Goal: Information Seeking & Learning: Learn about a topic

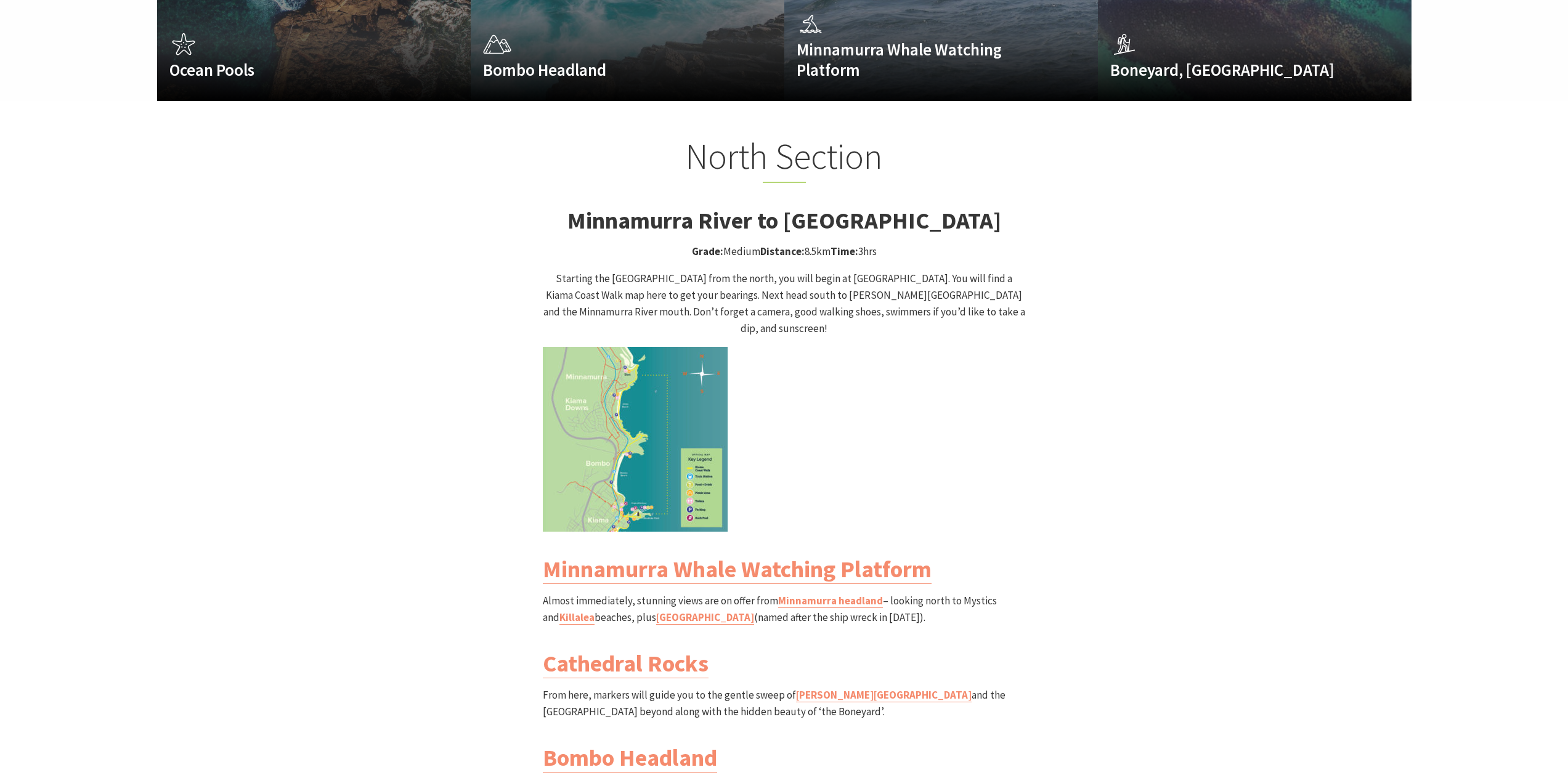
scroll to position [413, 1583]
click at [611, 425] on img at bounding box center [635, 439] width 185 height 185
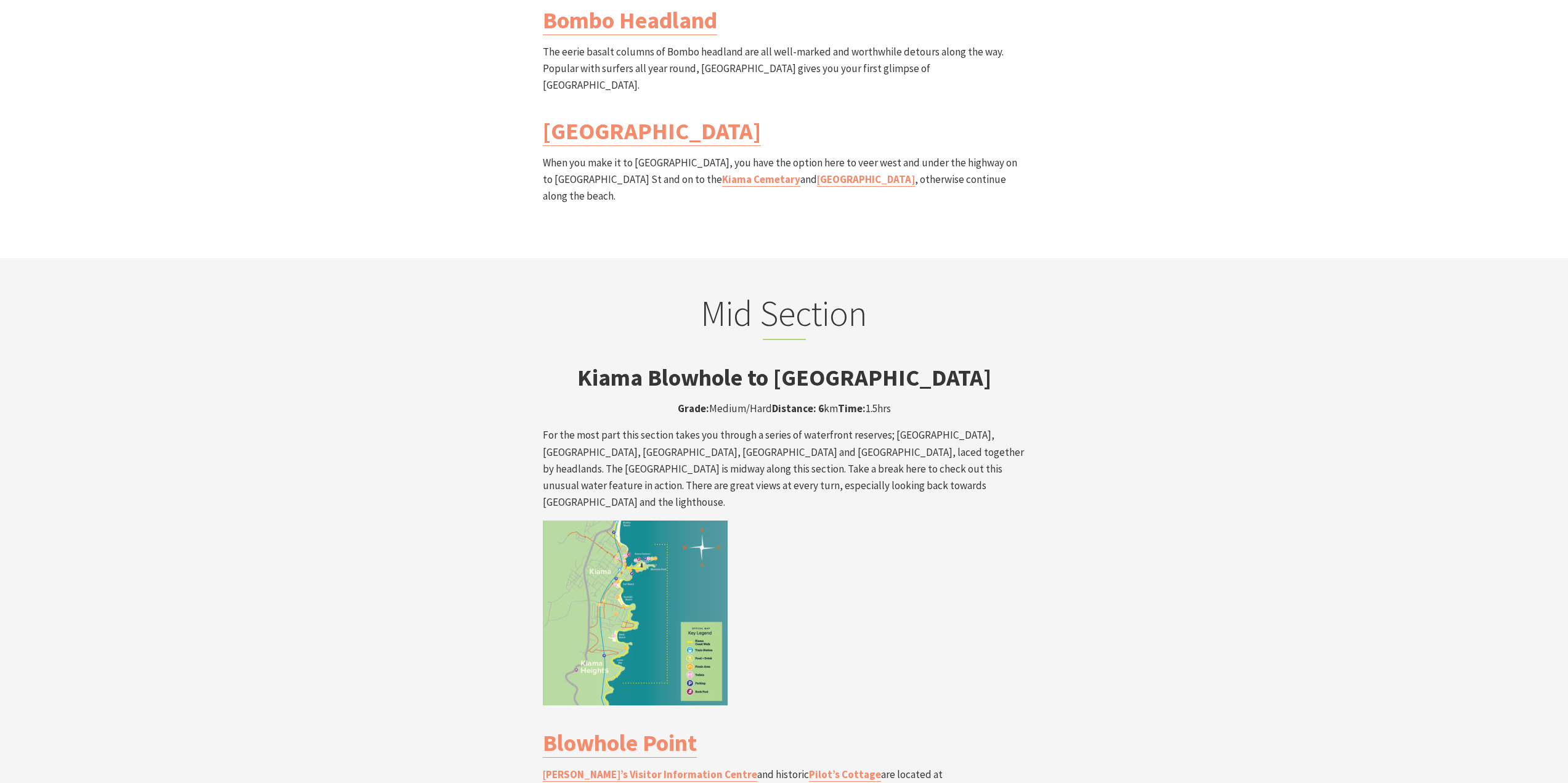
scroll to position [1972, 0]
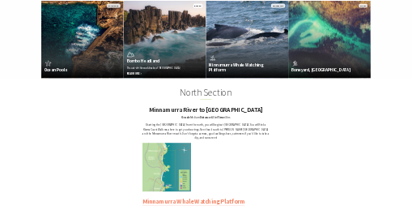
scroll to position [1458, 0]
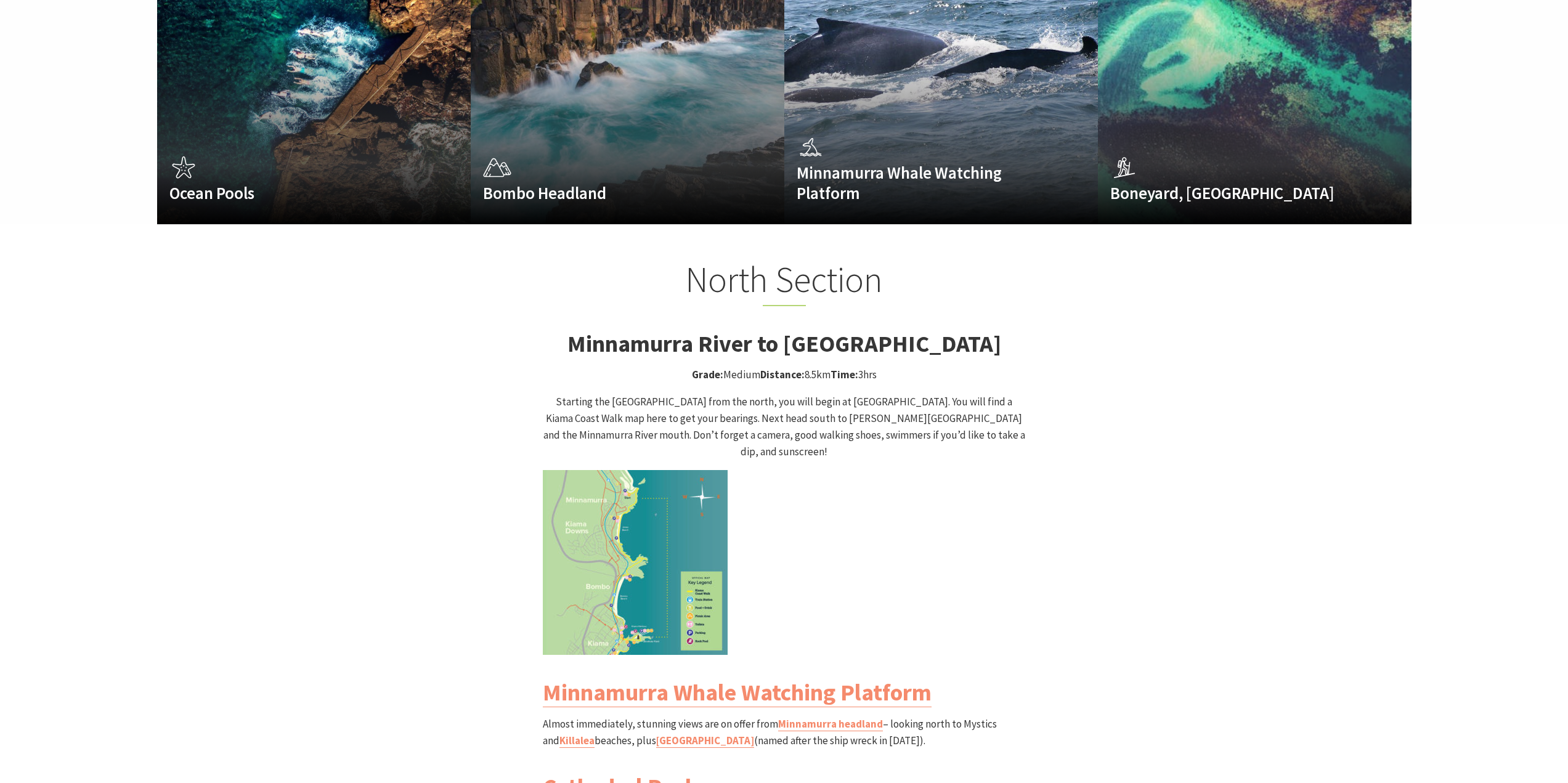
click at [660, 495] on img at bounding box center [635, 562] width 185 height 185
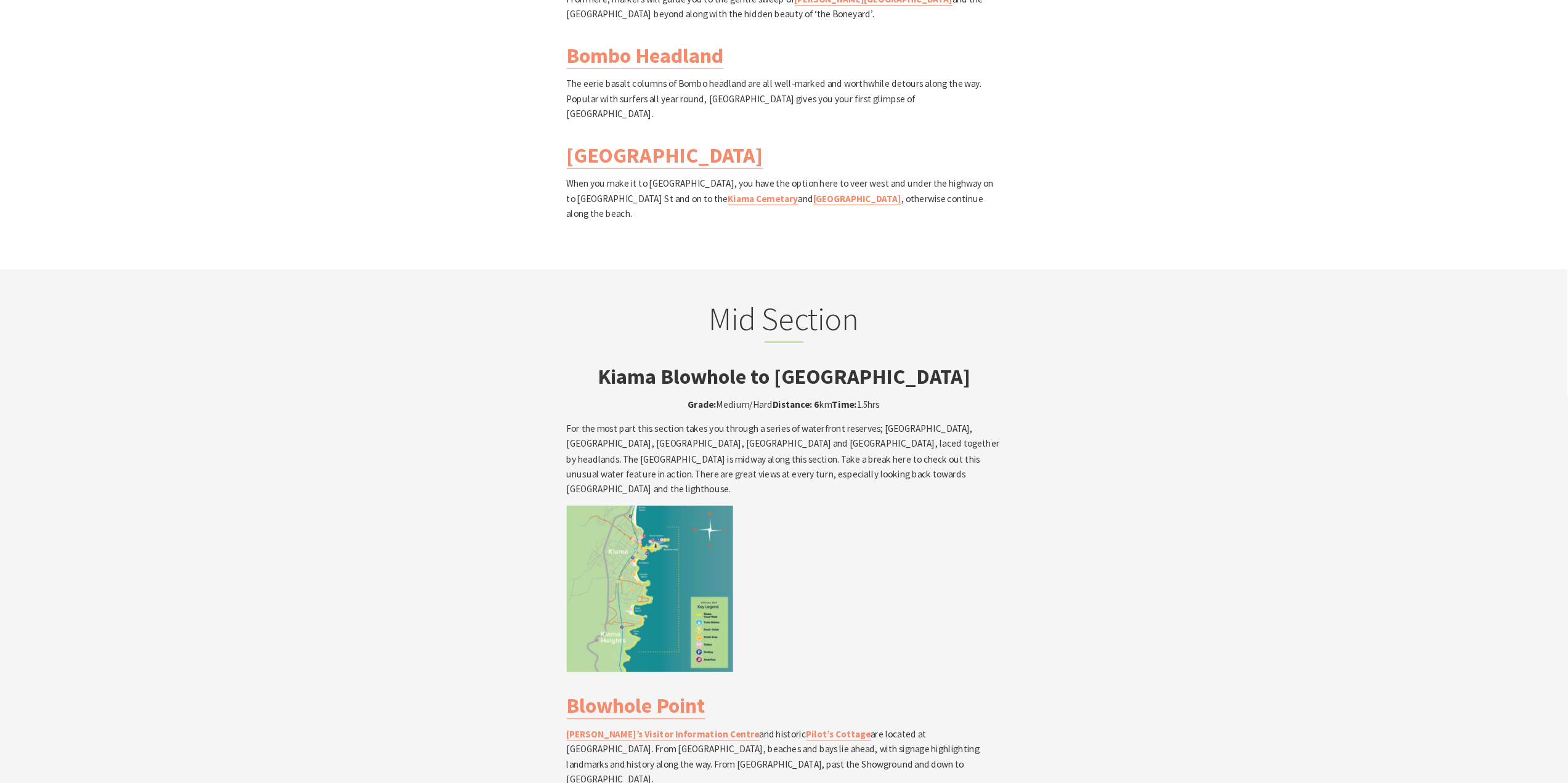
scroll to position [0, 0]
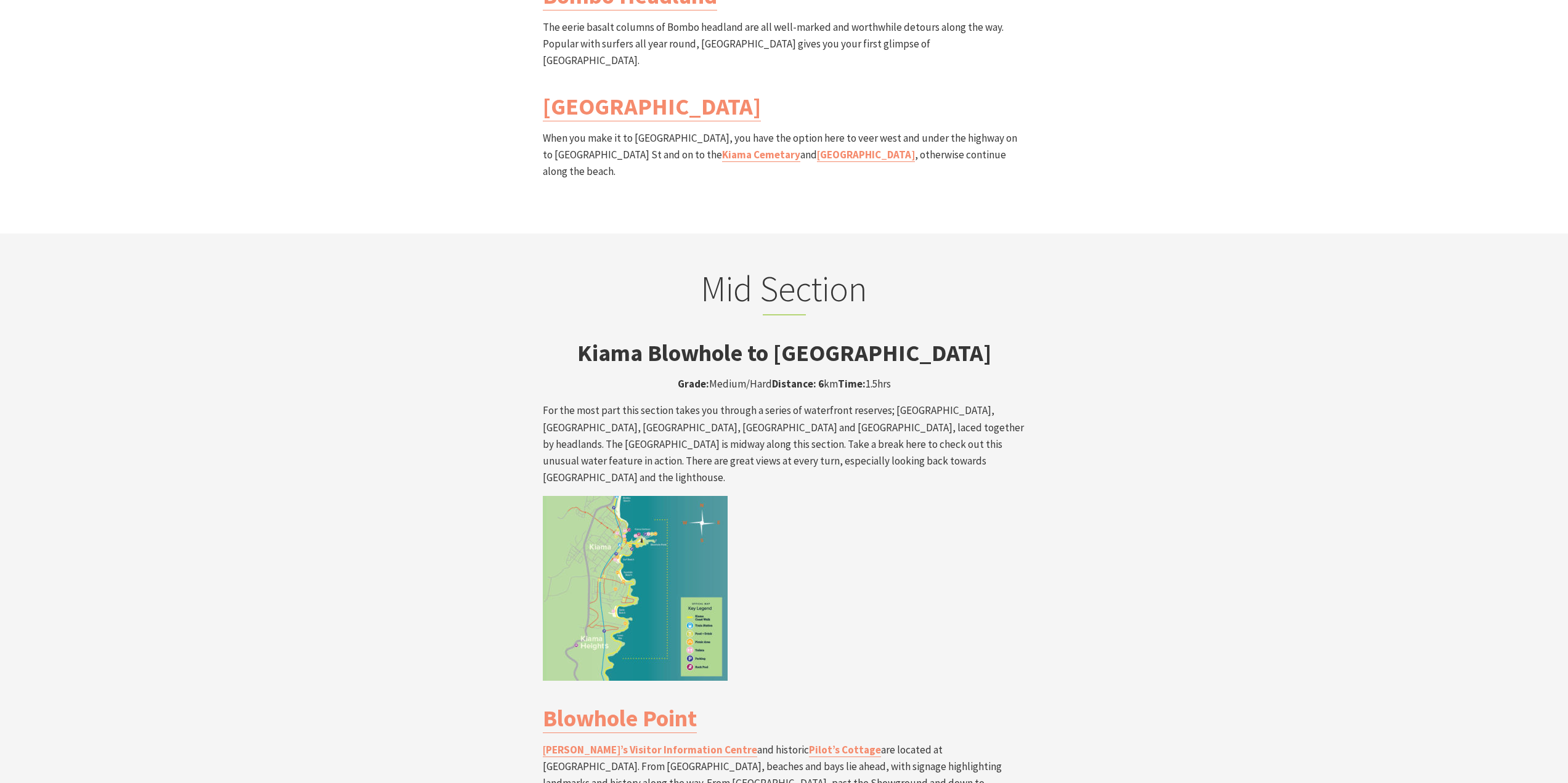
click at [645, 540] on img at bounding box center [635, 588] width 185 height 185
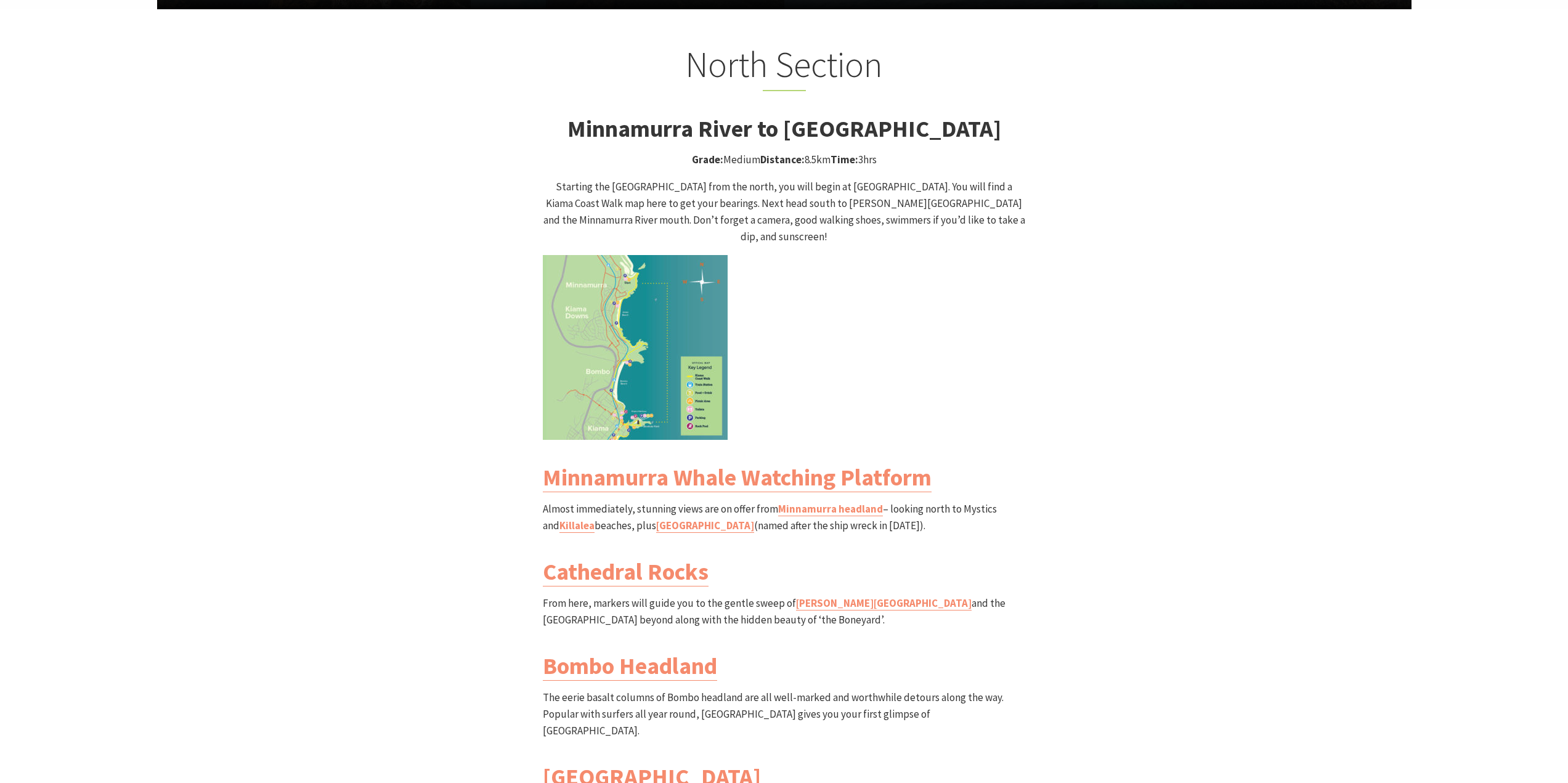
scroll to position [1194, 0]
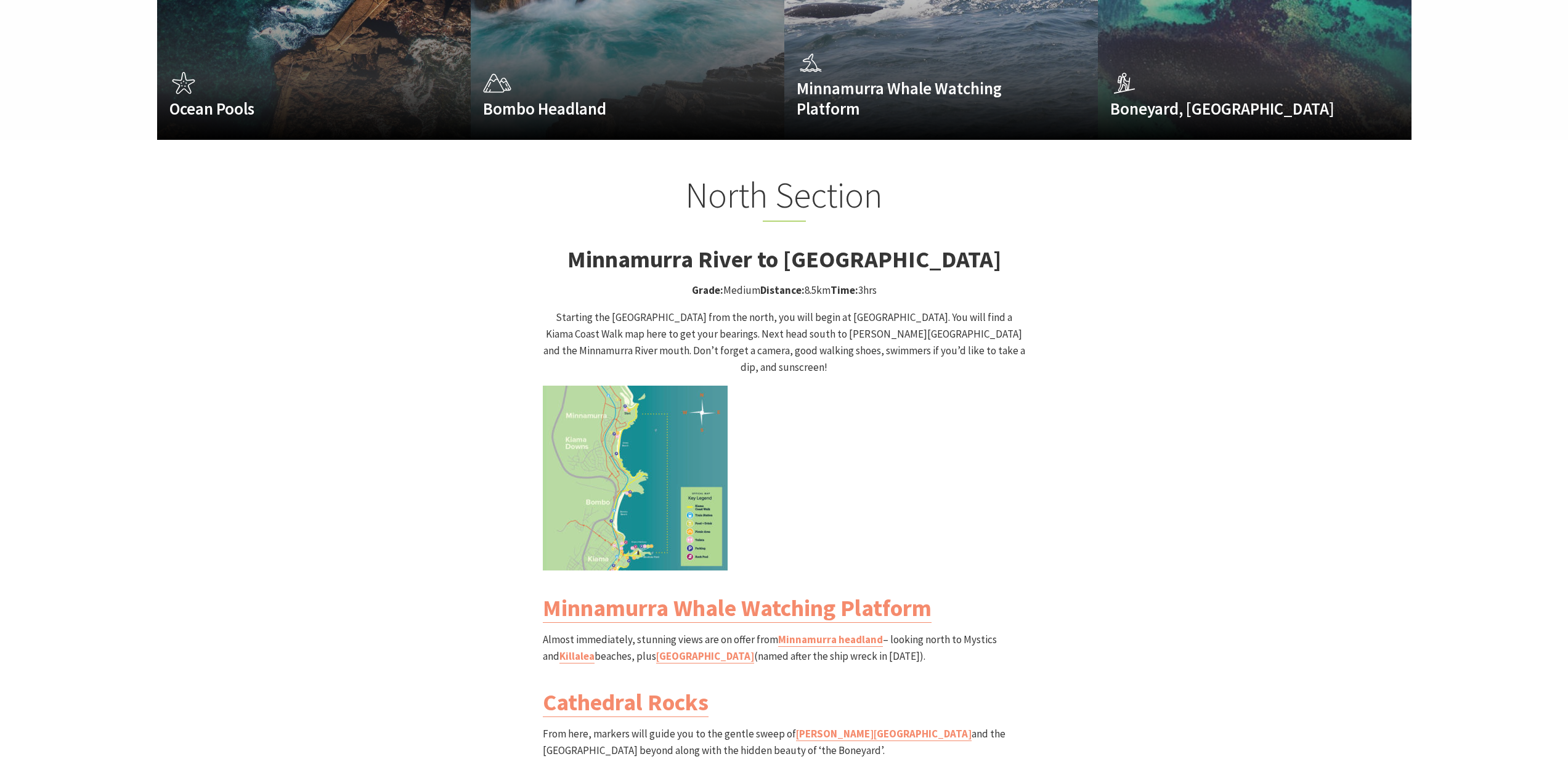
click at [689, 425] on img at bounding box center [635, 478] width 185 height 185
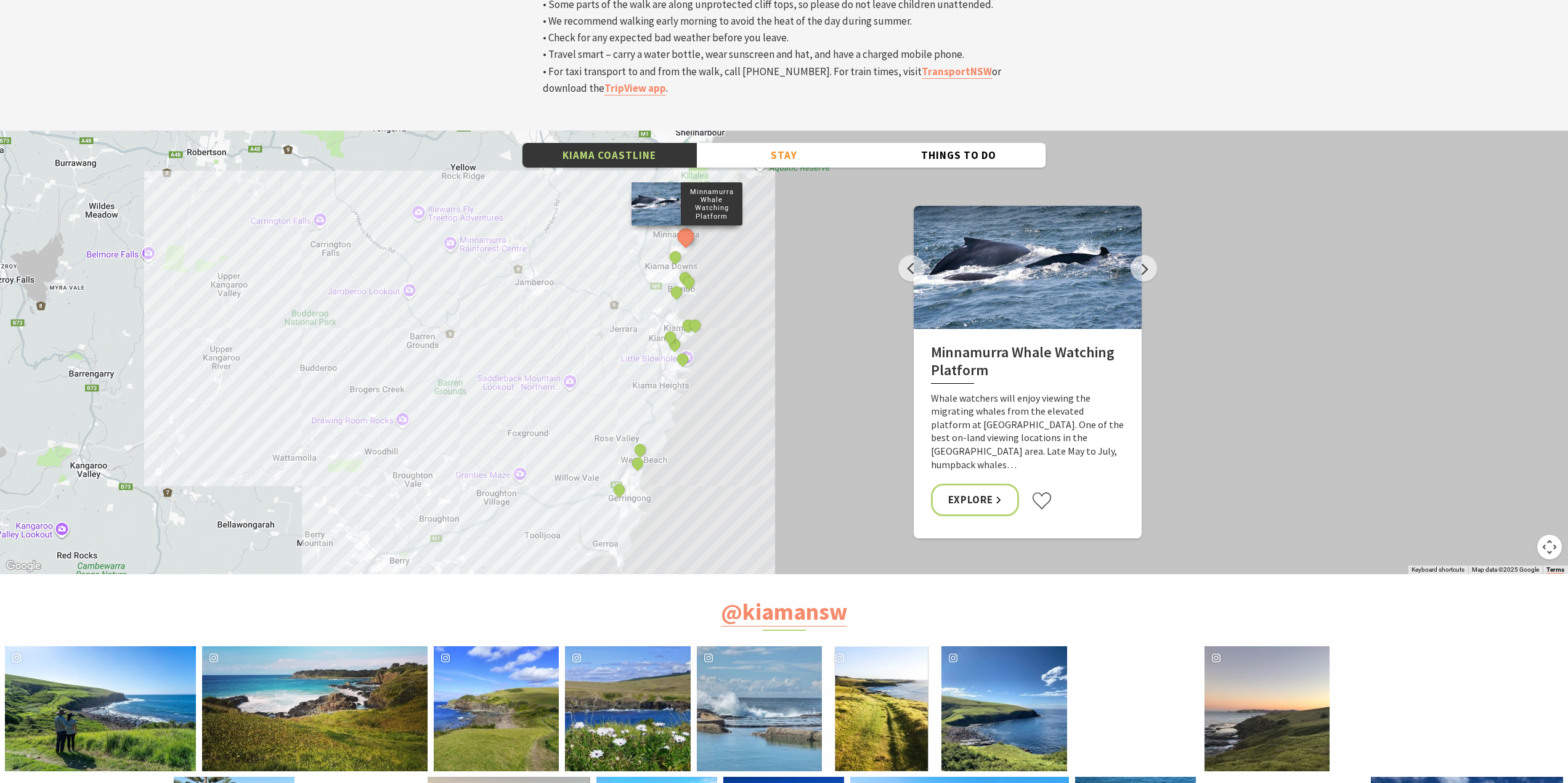
scroll to position [4398, 0]
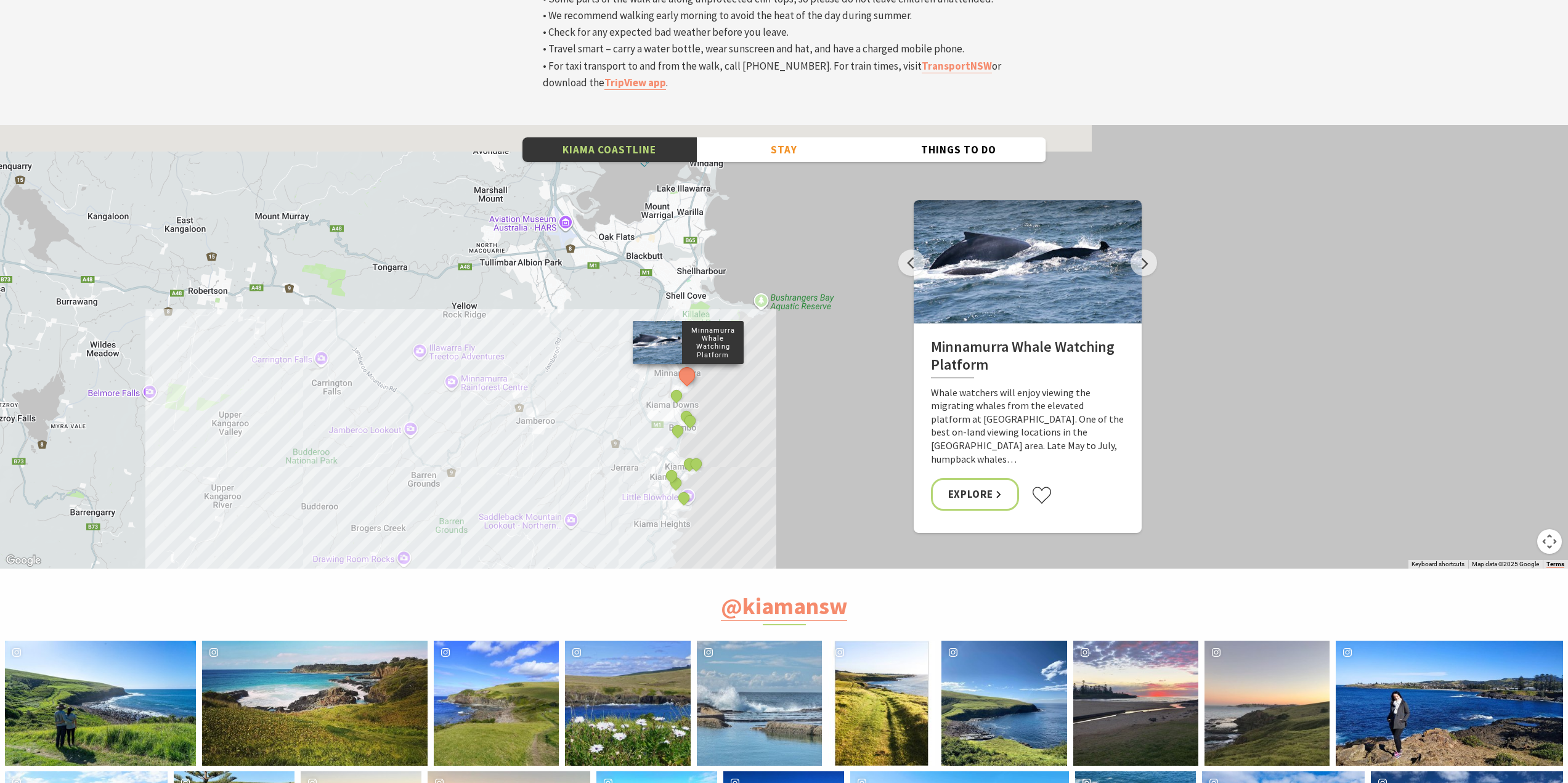
drag, startPoint x: 768, startPoint y: 234, endPoint x: 779, endPoint y: 400, distance: 166.4
click at [779, 400] on div "Minnamurra Whale Watching Platform Gerringong Whale Watching Platform [GEOGRAPH…" at bounding box center [784, 346] width 1568 height 444
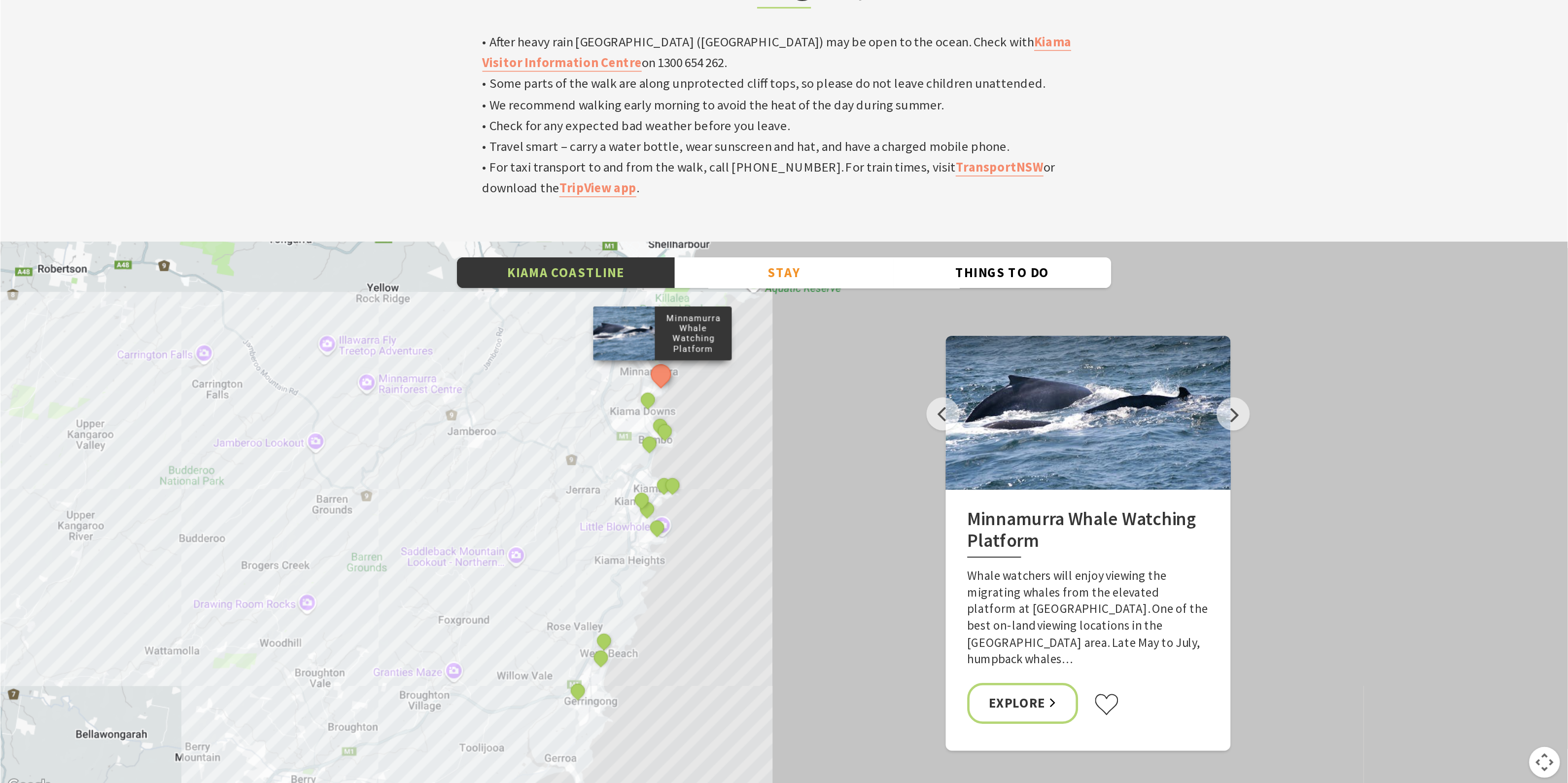
scroll to position [5, 5]
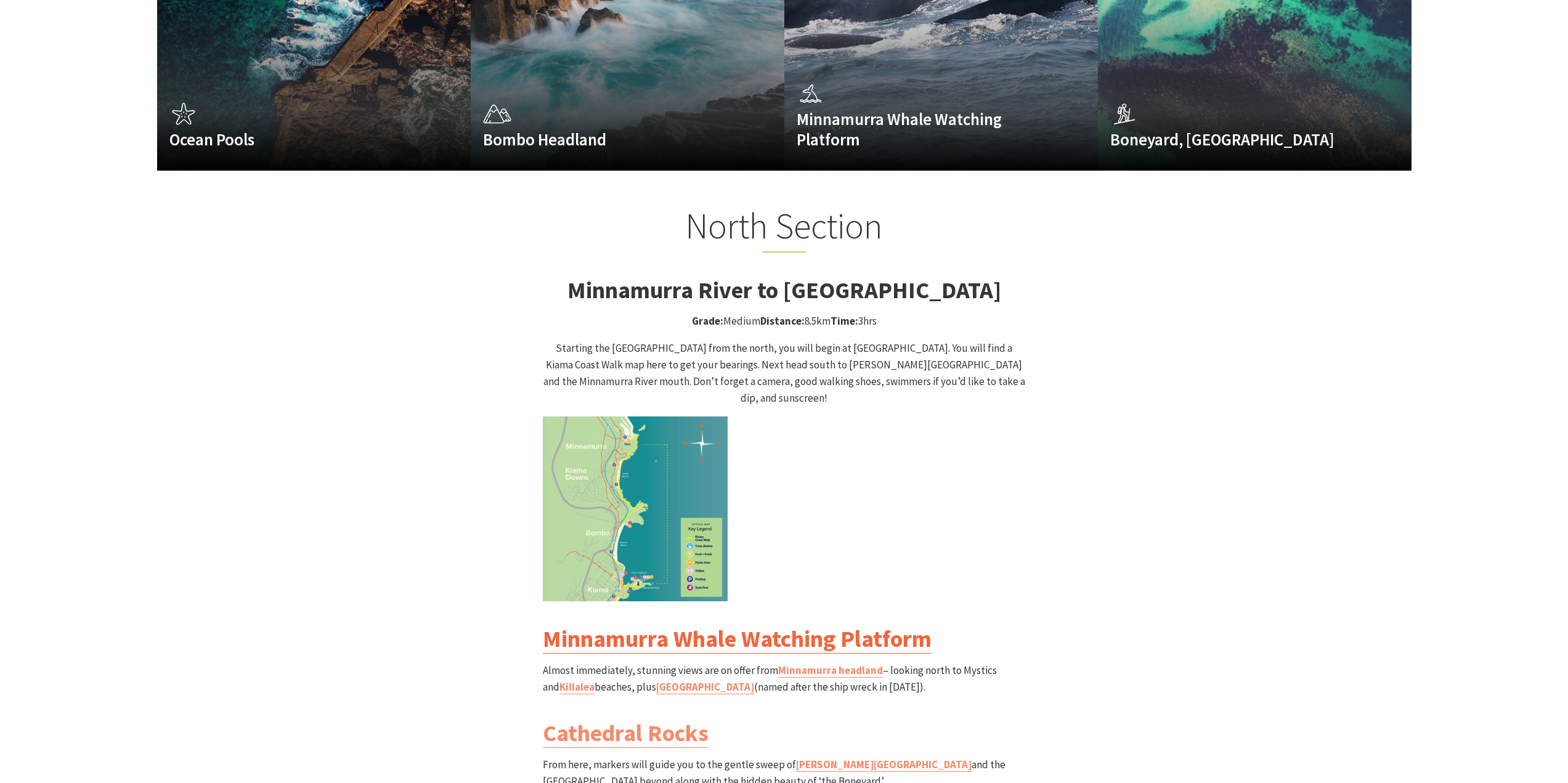
drag, startPoint x: 654, startPoint y: 595, endPoint x: 656, endPoint y: 588, distance: 7.3
drag, startPoint x: 656, startPoint y: 588, endPoint x: 953, endPoint y: 469, distance: 320.0
click at [968, 472] on p at bounding box center [784, 508] width 483 height 185
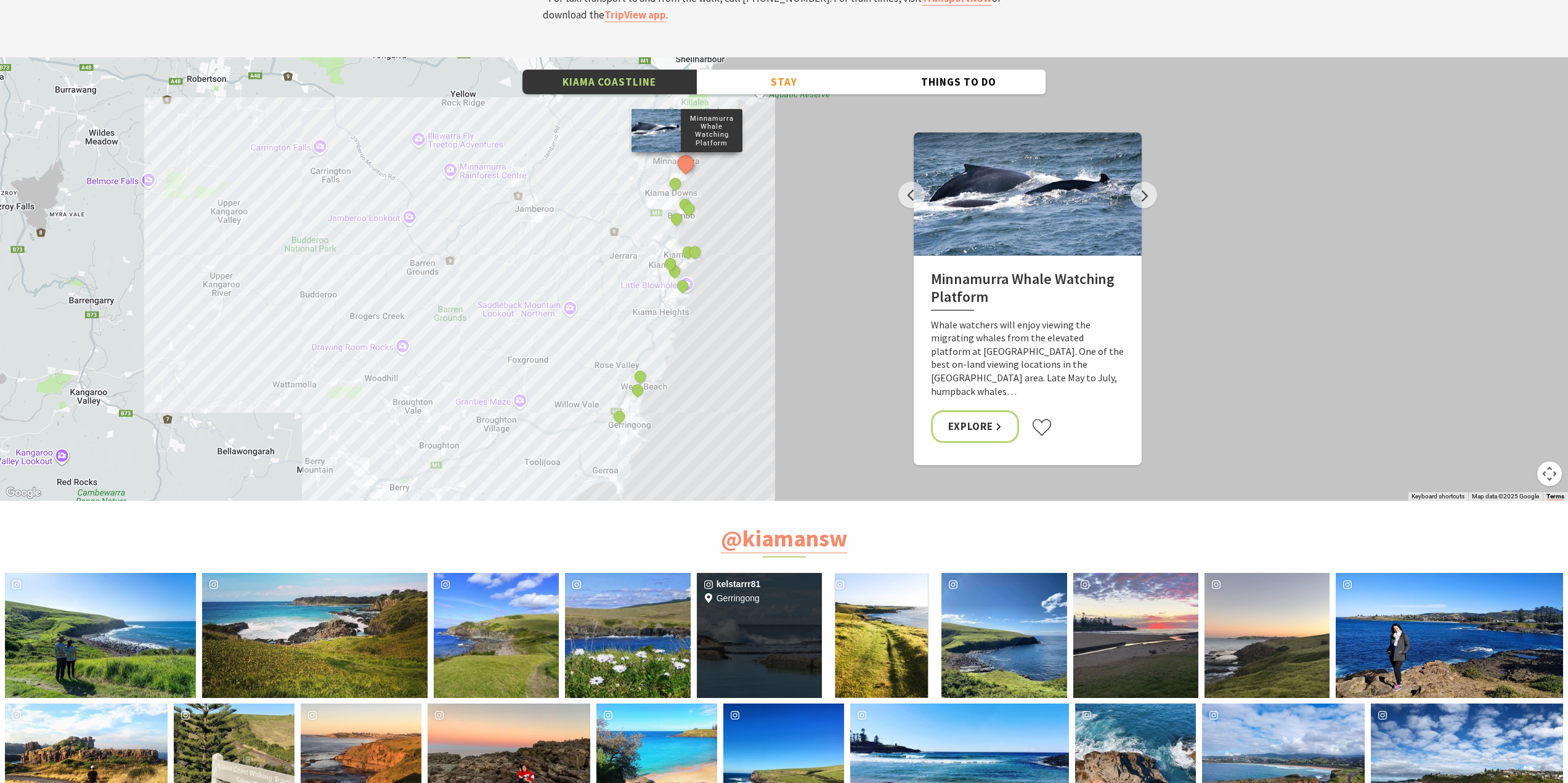
scroll to position [4675, 0]
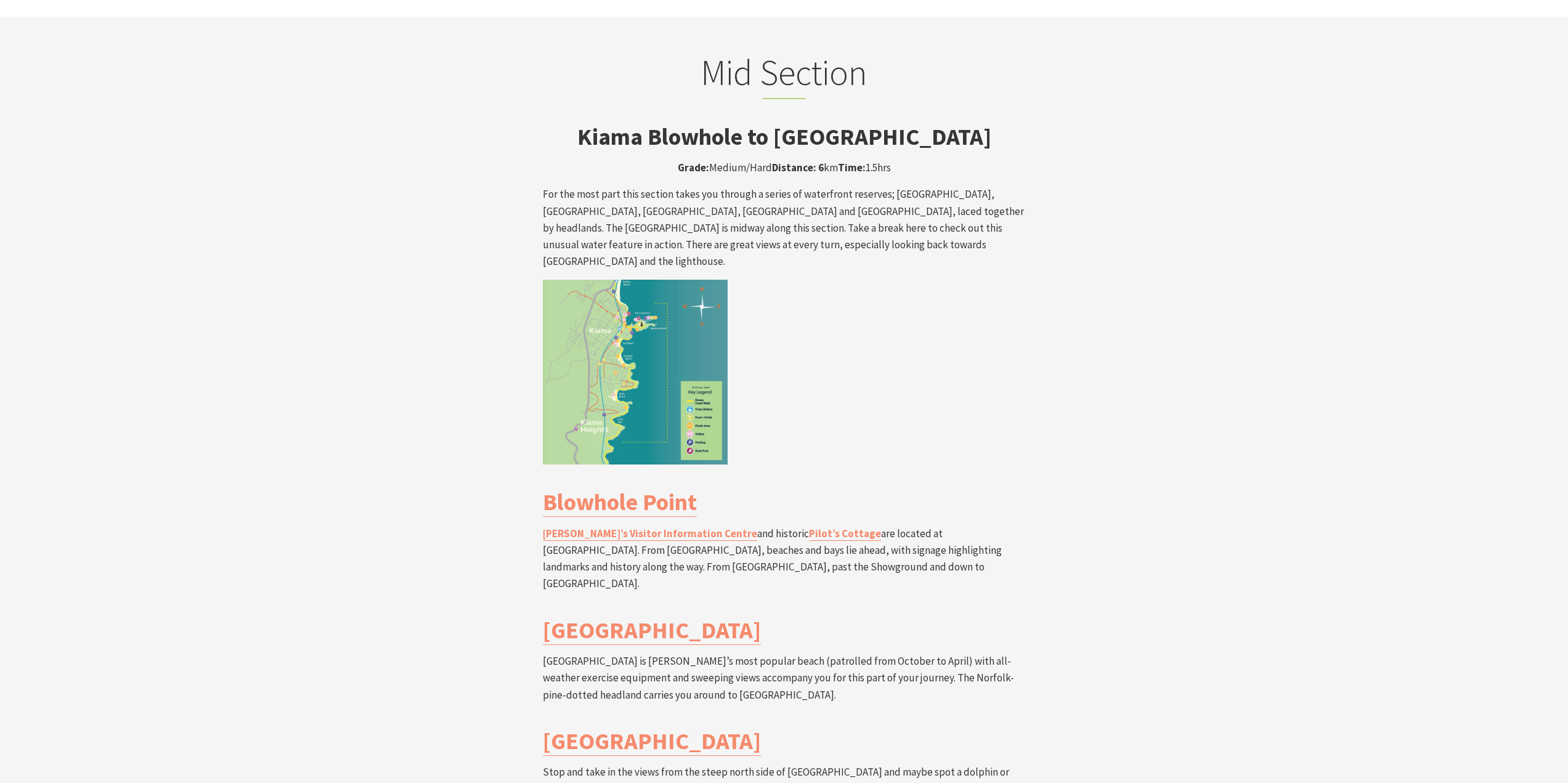
scroll to position [2218, 0]
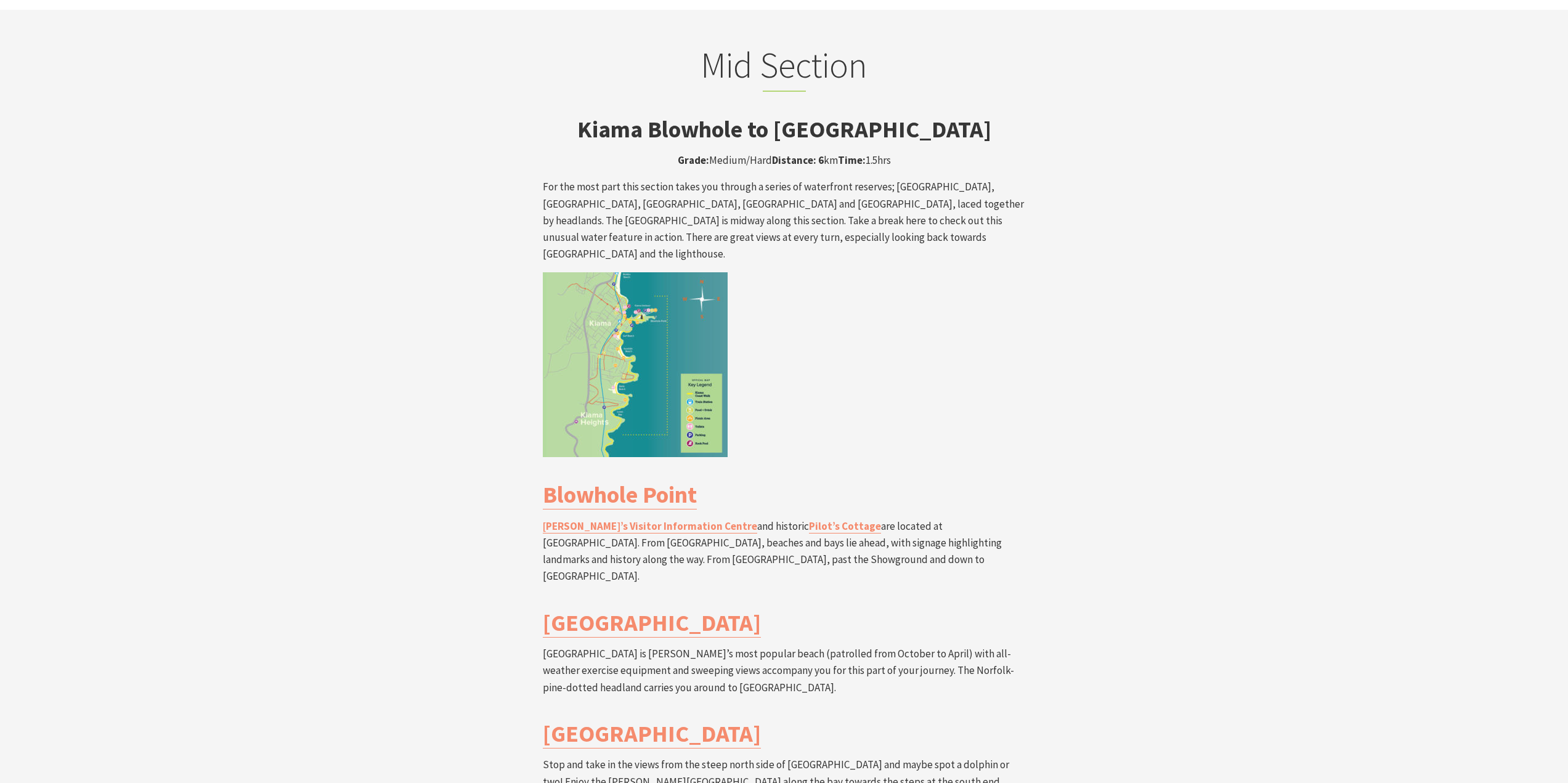
drag, startPoint x: 816, startPoint y: 86, endPoint x: 824, endPoint y: 84, distance: 8.2
click at [824, 152] on p "Grade: Medium/Hard Distance: 6 km Time: 1.5hrs" at bounding box center [784, 161] width 483 height 17
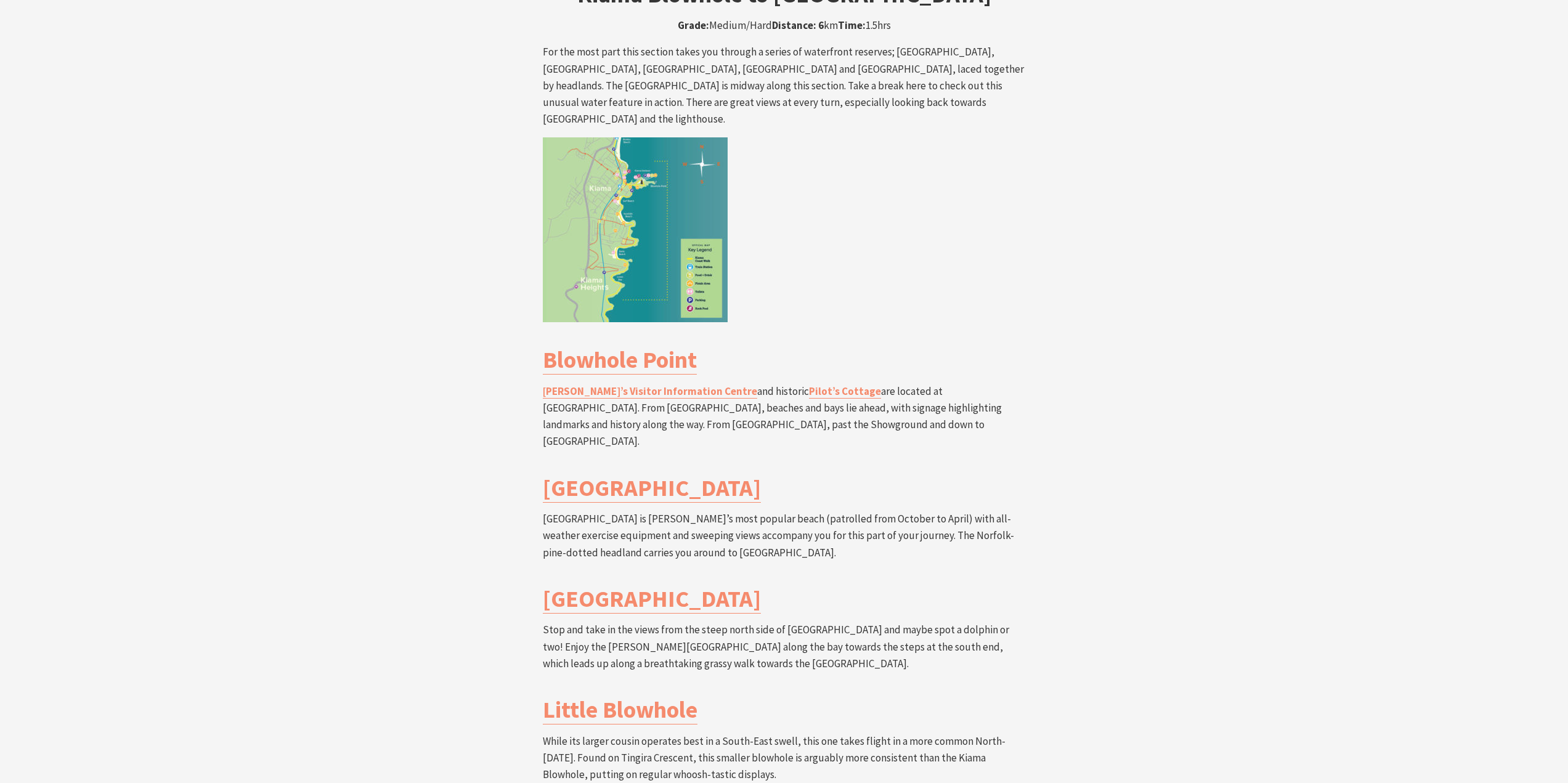
scroll to position [2341, 0]
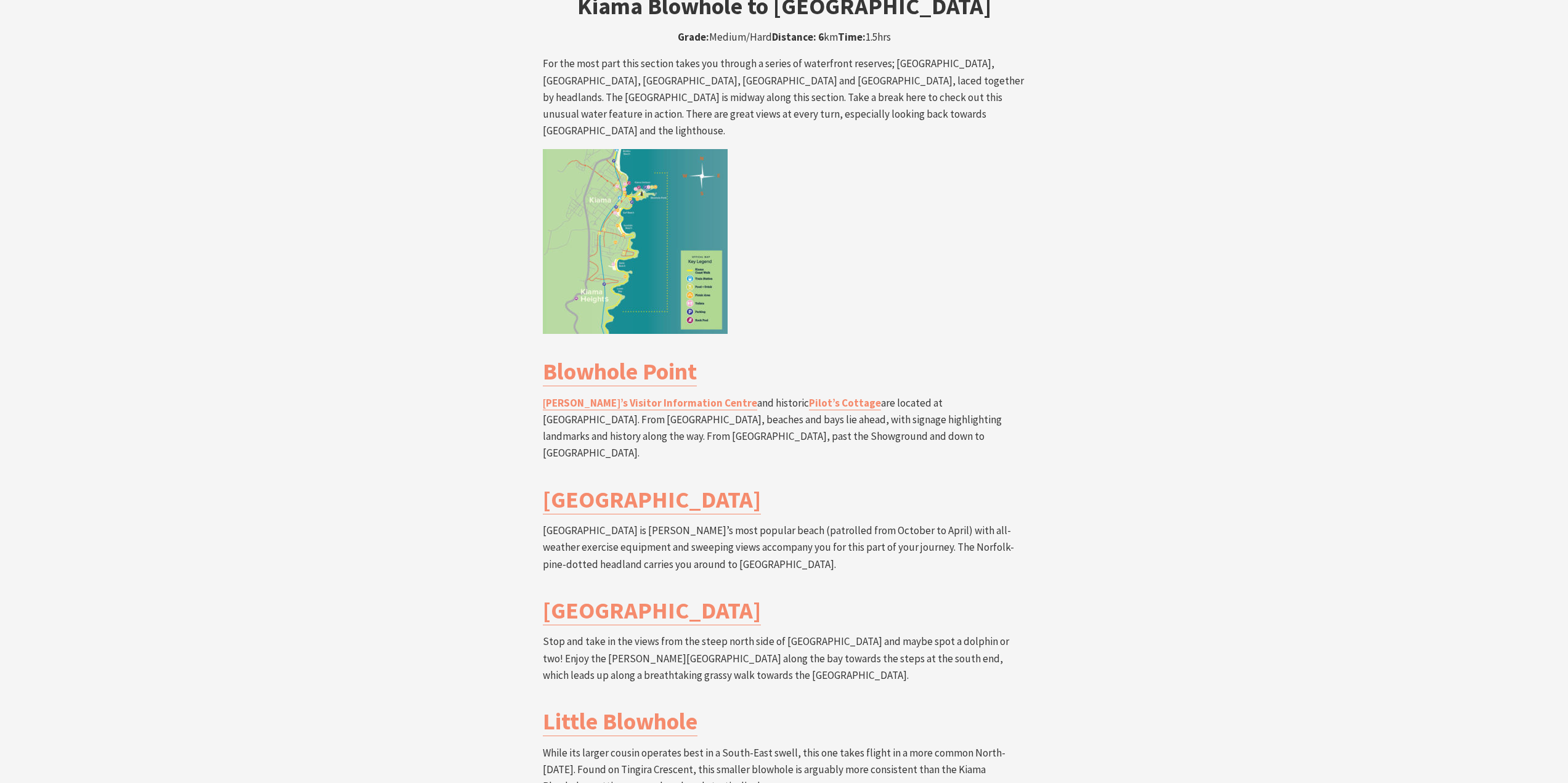
click at [671, 154] on img at bounding box center [635, 241] width 185 height 185
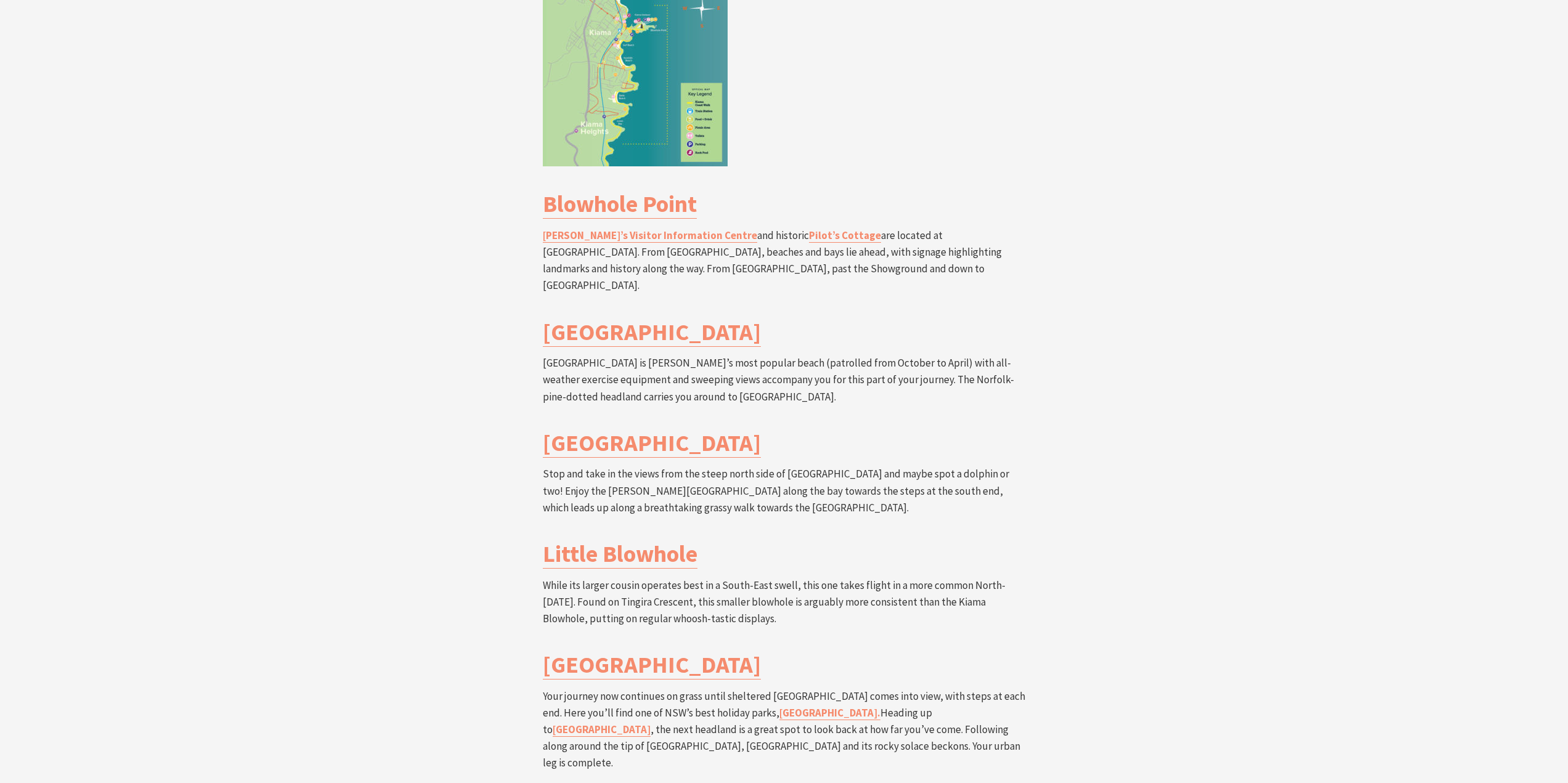
scroll to position [2156, 0]
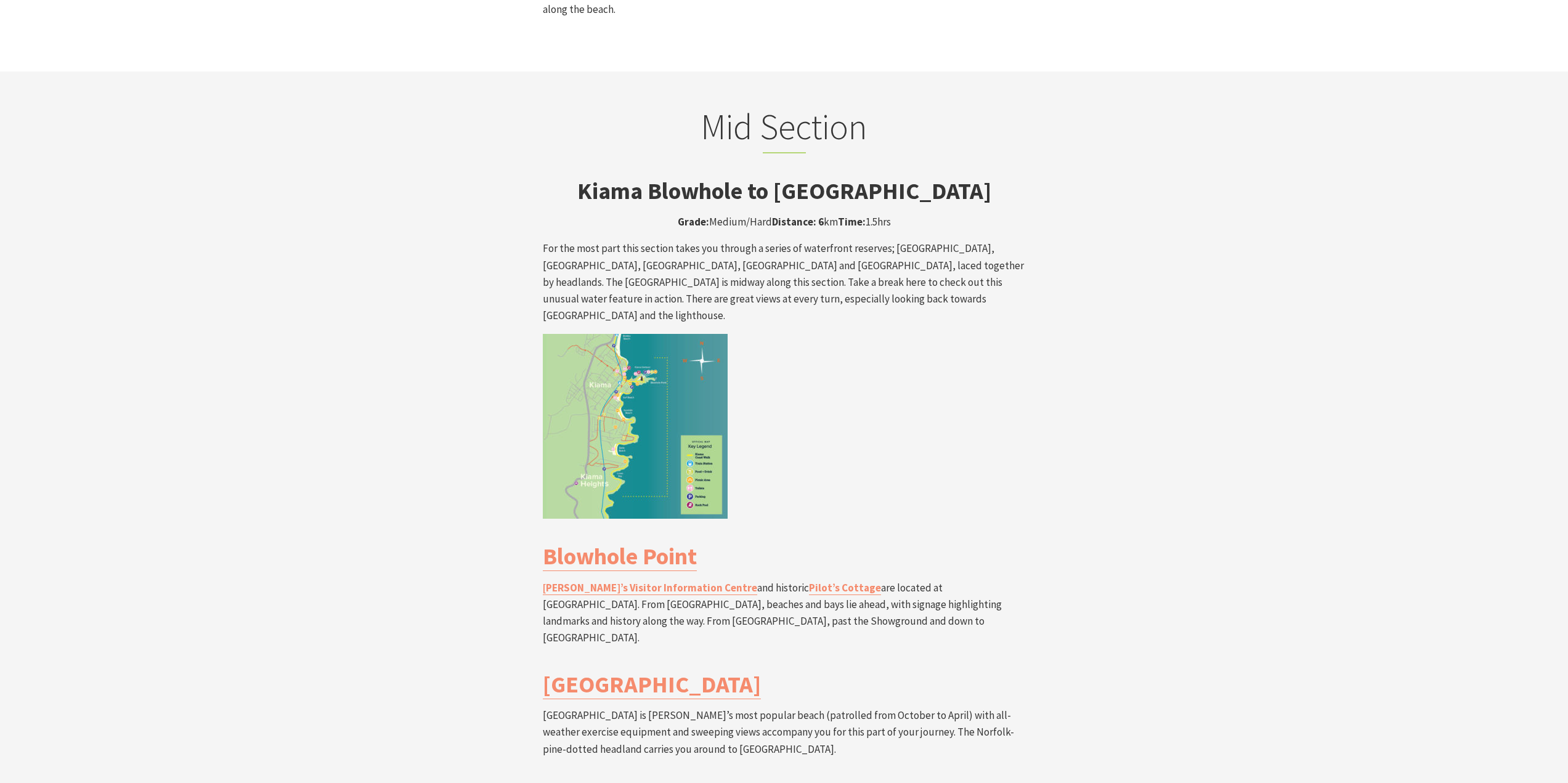
click at [879, 334] on p at bounding box center [784, 426] width 483 height 185
drag, startPoint x: 868, startPoint y: 154, endPoint x: 883, endPoint y: 154, distance: 15.0
click at [883, 214] on p "Grade: Medium/Hard Distance: 6 km Time: 1.5hrs" at bounding box center [784, 222] width 483 height 17
click at [911, 342] on p at bounding box center [784, 426] width 483 height 185
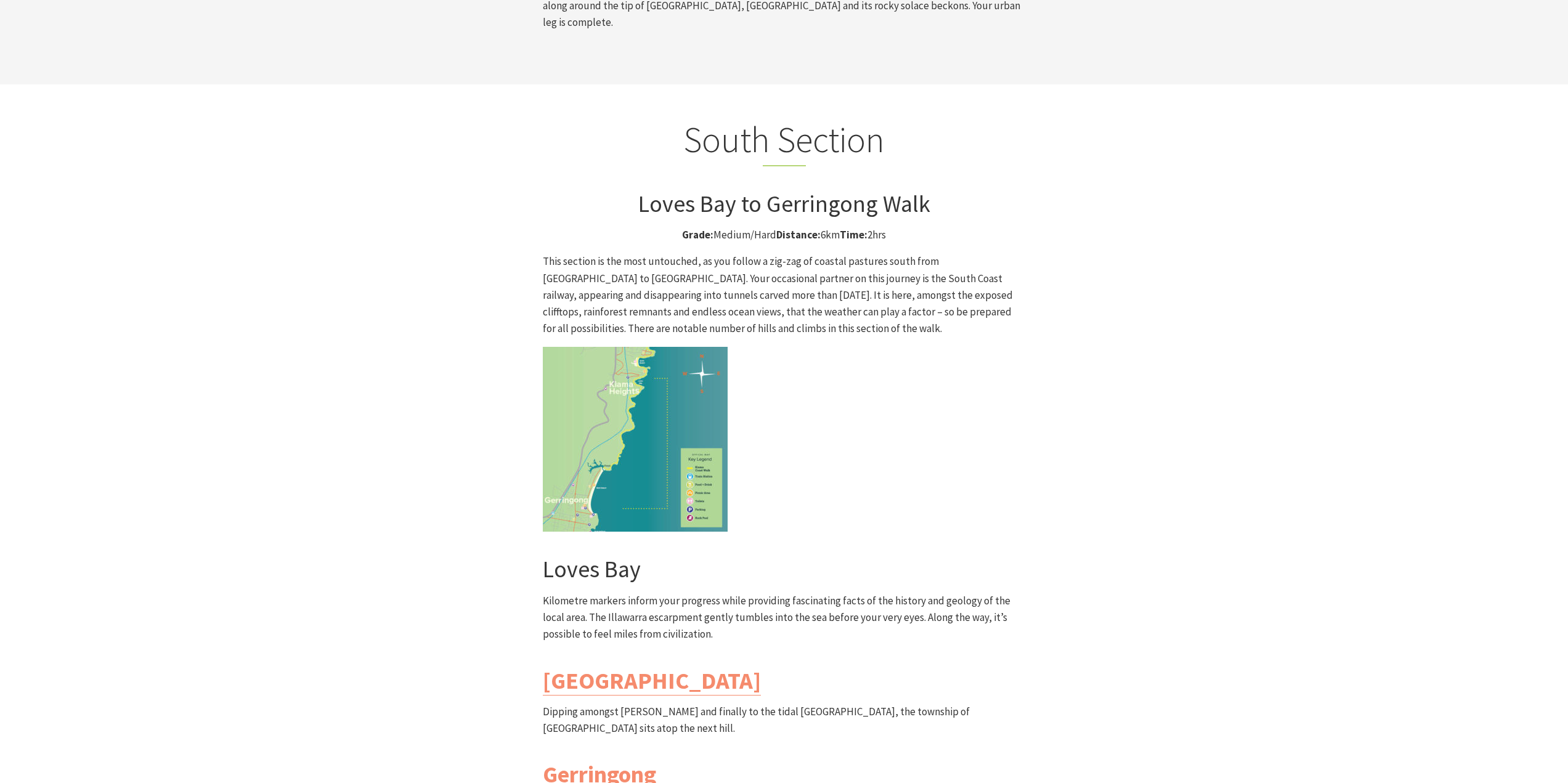
scroll to position [3204, 0]
